Goal: Task Accomplishment & Management: Complete application form

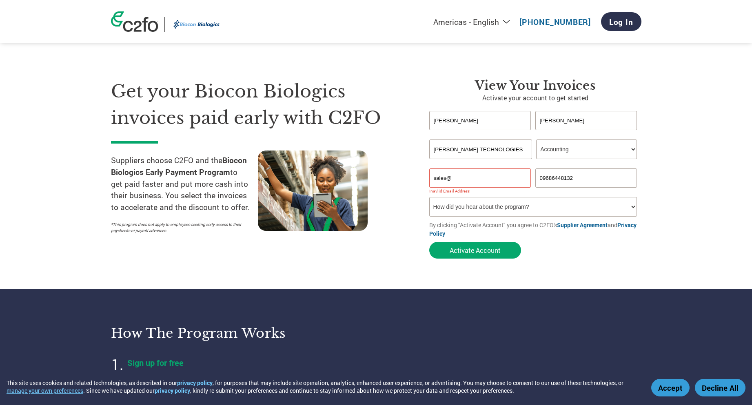
select select "ACCOUNTING"
click at [473, 177] on input "sales@" at bounding box center [480, 178] width 102 height 19
type input "[EMAIL_ADDRESS][DOMAIN_NAME]"
click at [507, 208] on select "How did you hear about the program? Received a letter Email Social Media Online…" at bounding box center [533, 207] width 208 height 20
select select "Email"
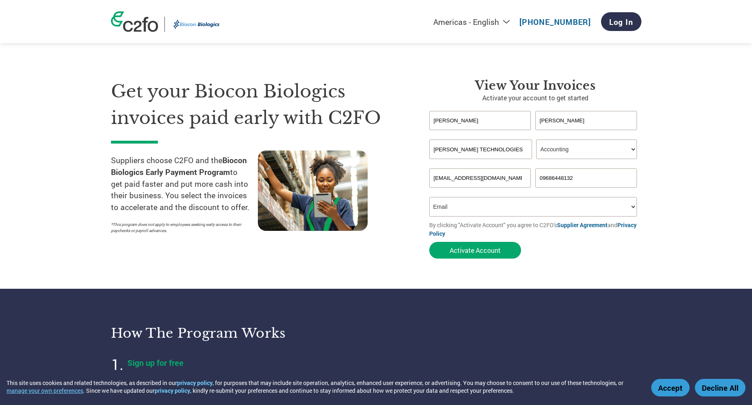
click at [429, 197] on select "How did you hear about the program? Received a letter Email Social Media Online…" at bounding box center [533, 207] width 208 height 20
click at [483, 252] on button "Activate Account" at bounding box center [475, 250] width 92 height 17
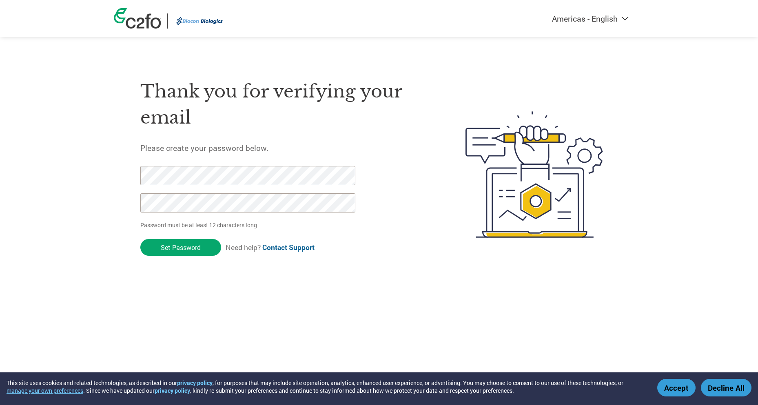
click at [678, 386] on button "Accept" at bounding box center [676, 388] width 38 height 18
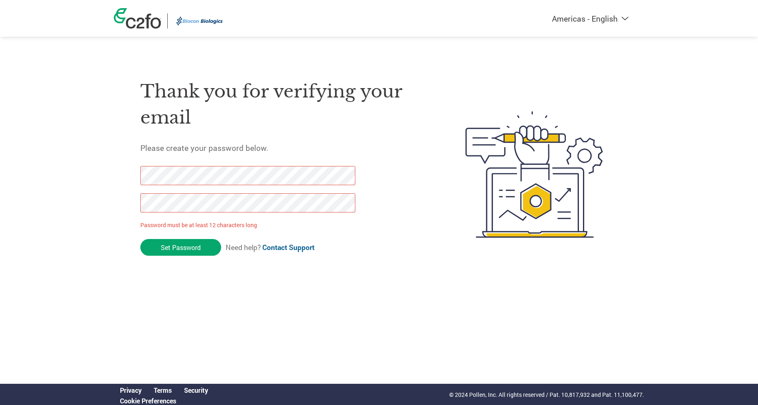
drag, startPoint x: 187, startPoint y: 248, endPoint x: 134, endPoint y: 203, distance: 69.2
click at [134, 203] on div "Thank you for verifying your email Please create your password below. Password …" at bounding box center [379, 175] width 530 height 216
click at [127, 168] on div "Thank you for verifying your email Please create your password below. Password …" at bounding box center [379, 175] width 530 height 216
click at [131, 173] on div "Thank you for verifying your email Please create your password below. Password …" at bounding box center [379, 175] width 530 height 216
click at [198, 248] on input "Set Password" at bounding box center [180, 247] width 81 height 17
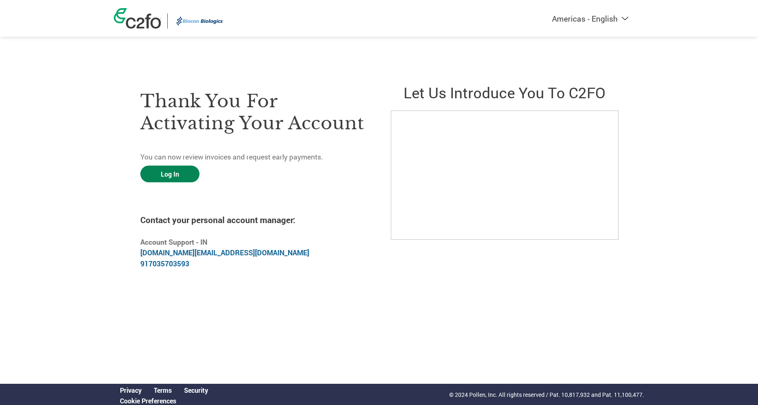
click at [154, 174] on link "Log In" at bounding box center [169, 174] width 59 height 17
